Goal: Transaction & Acquisition: Purchase product/service

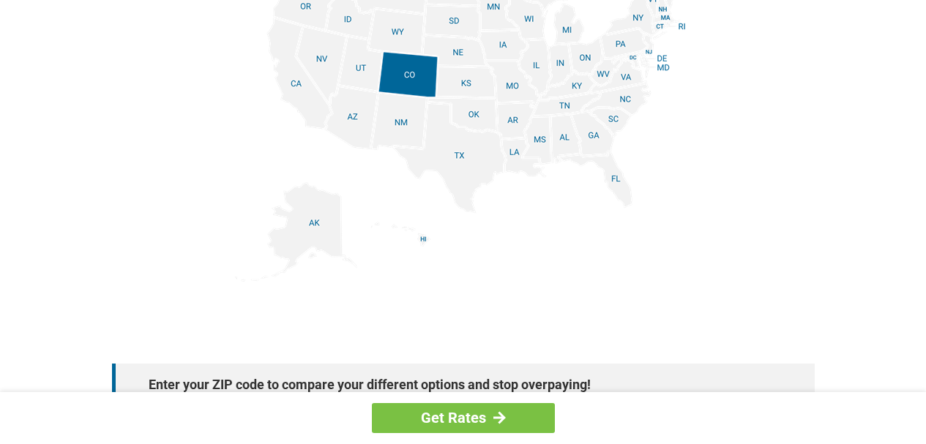
scroll to position [1891, 0]
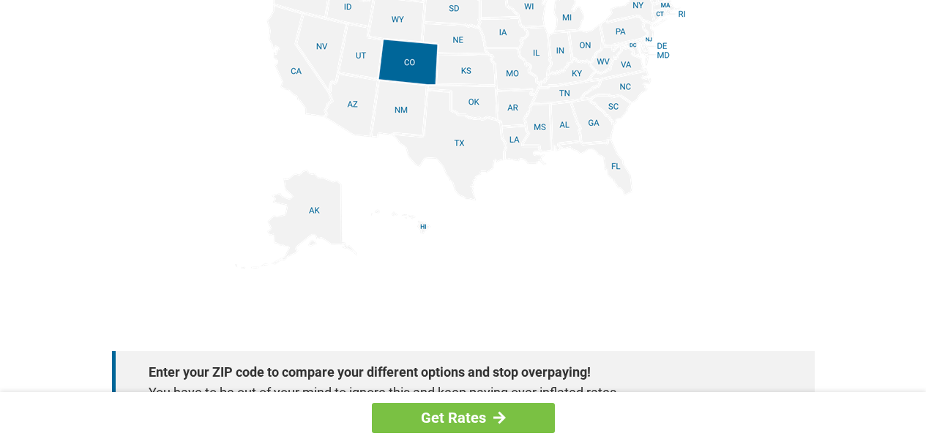
click at [623, 171] on img at bounding box center [463, 104] width 457 height 330
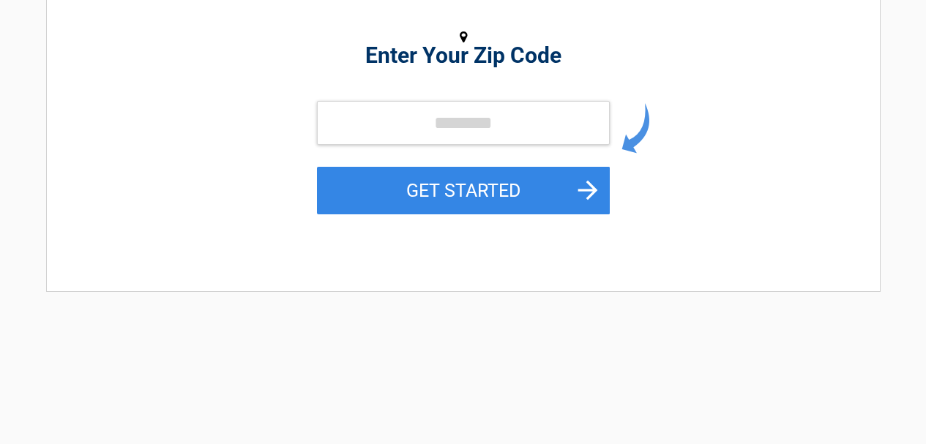
scroll to position [195, 0]
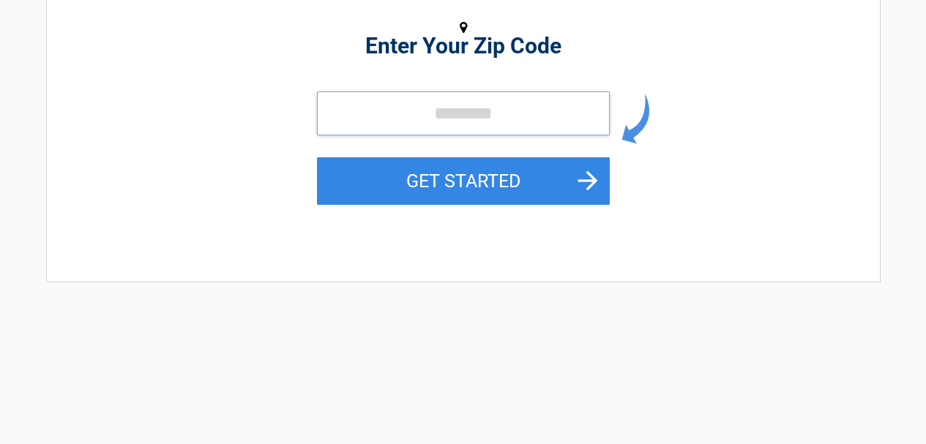
click at [341, 109] on input "tel" at bounding box center [463, 114] width 293 height 44
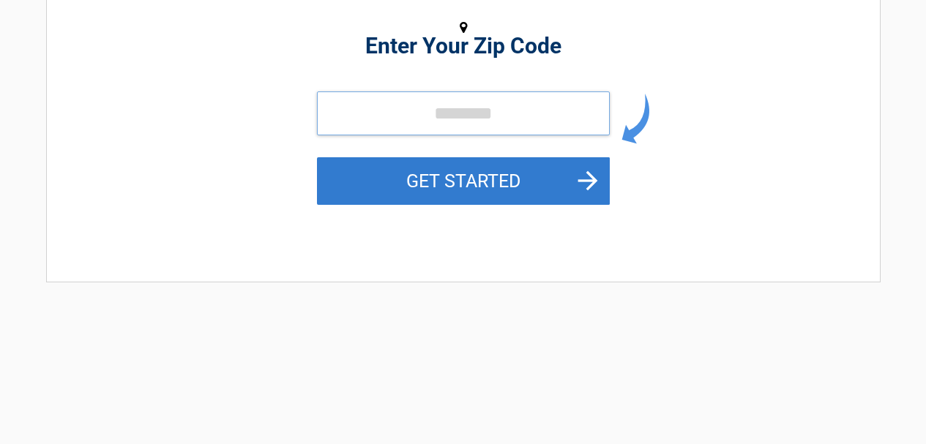
type input "*****"
click at [496, 179] on button "GET STARTED" at bounding box center [463, 181] width 293 height 48
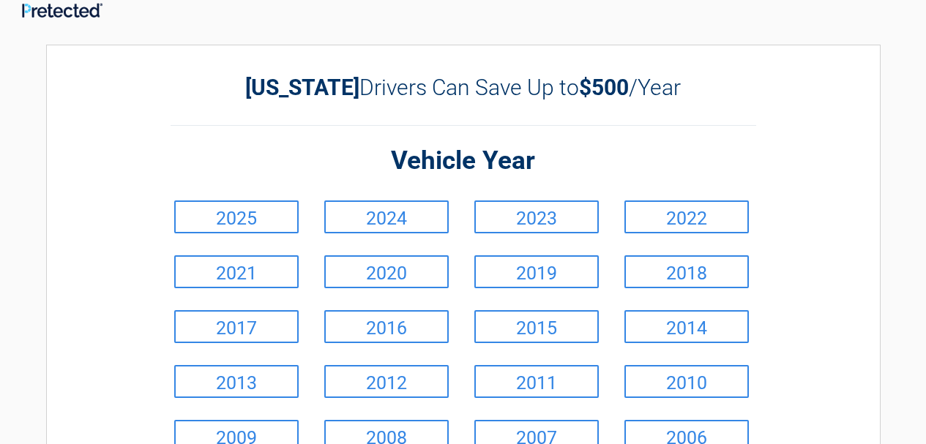
scroll to position [0, 0]
